Goal: Navigation & Orientation: Find specific page/section

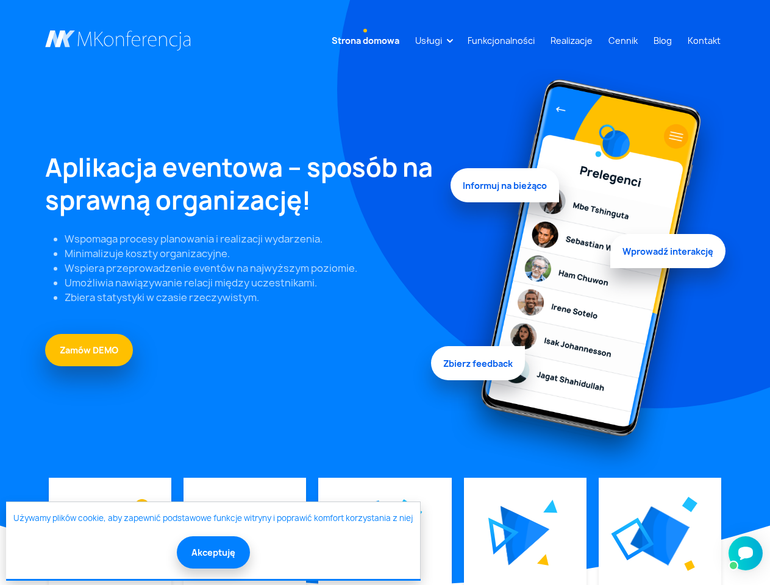
click at [431, 40] on link "Usługi" at bounding box center [428, 40] width 37 height 23
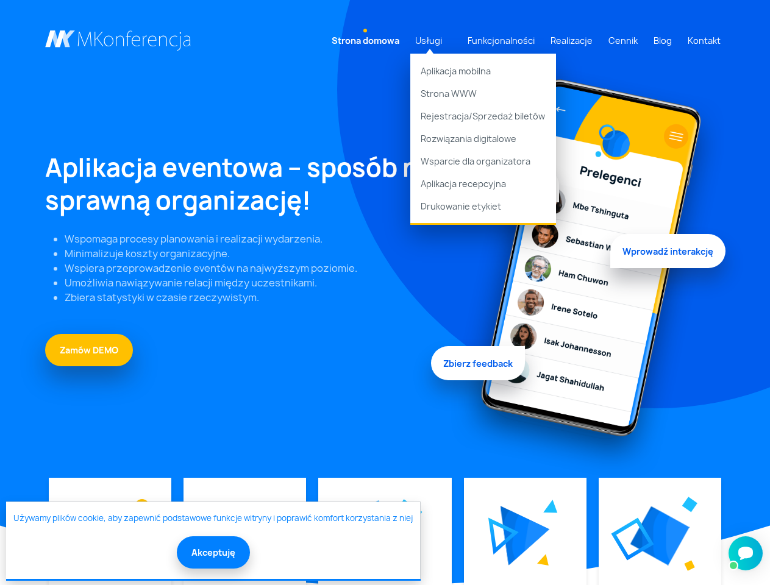
click at [524, 536] on img at bounding box center [524, 536] width 49 height 60
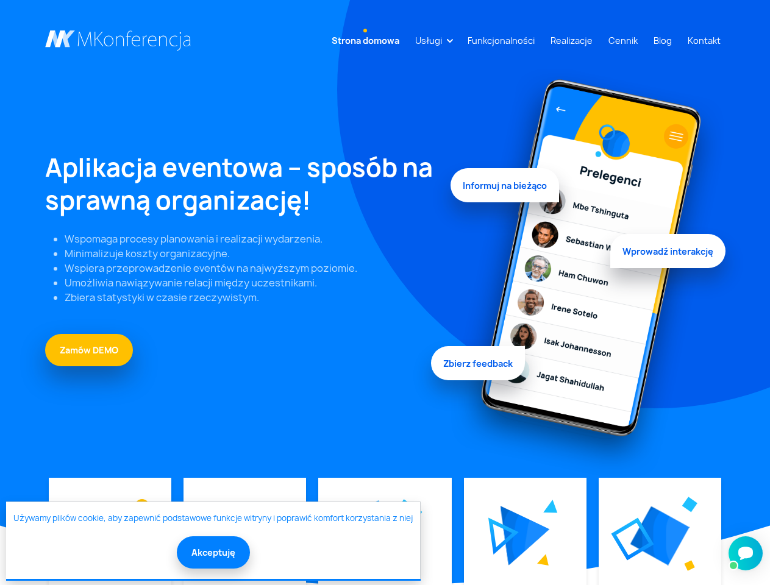
click at [659, 536] on img at bounding box center [659, 535] width 59 height 59
click at [212, 552] on button "Akceptuję" at bounding box center [213, 552] width 73 height 32
